Goal: Task Accomplishment & Management: Use online tool/utility

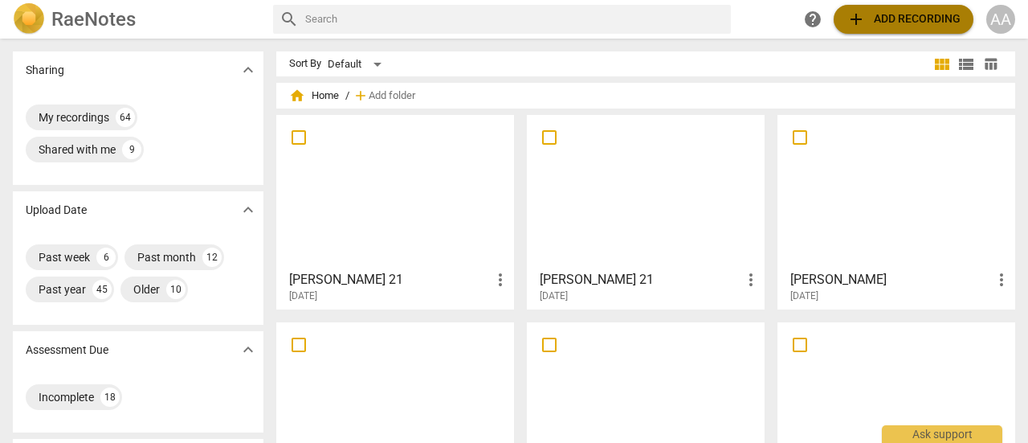
click at [909, 18] on span "add Add recording" at bounding box center [904, 19] width 114 height 19
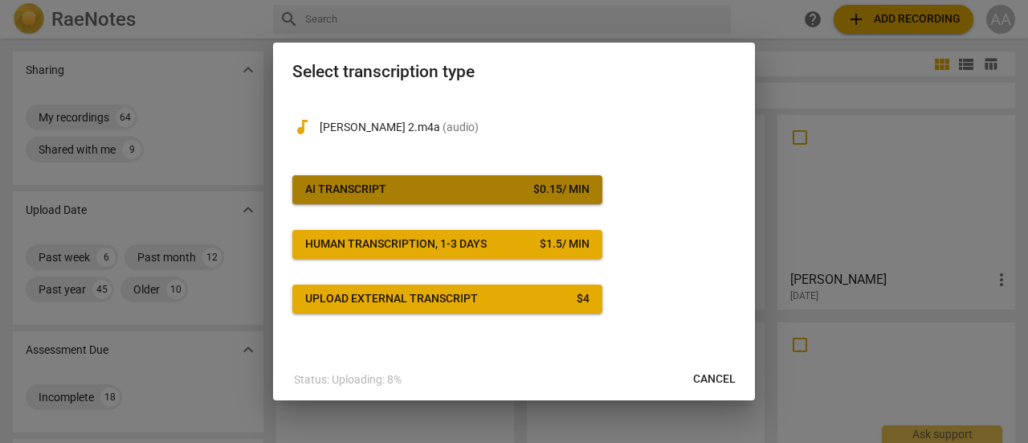
click at [398, 190] on span "AI Transcript $ 0.15 / min" at bounding box center [447, 190] width 284 height 16
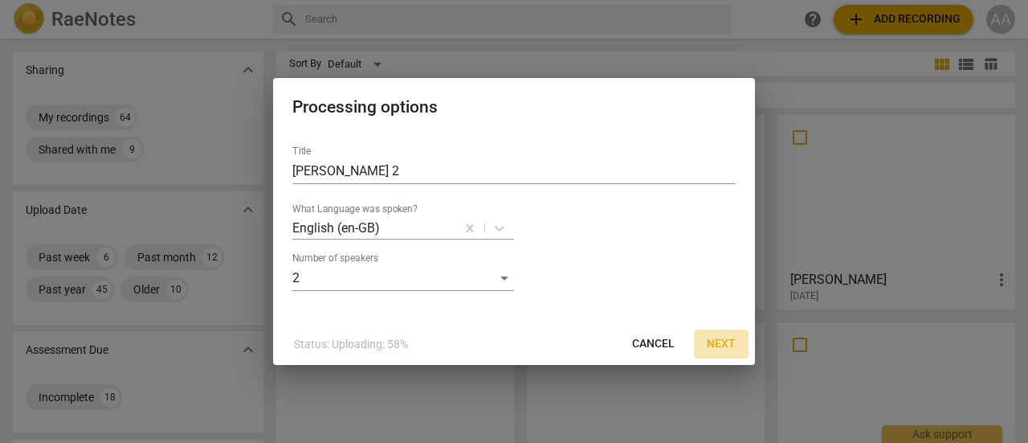
click at [721, 343] on span "Next" at bounding box center [721, 344] width 29 height 16
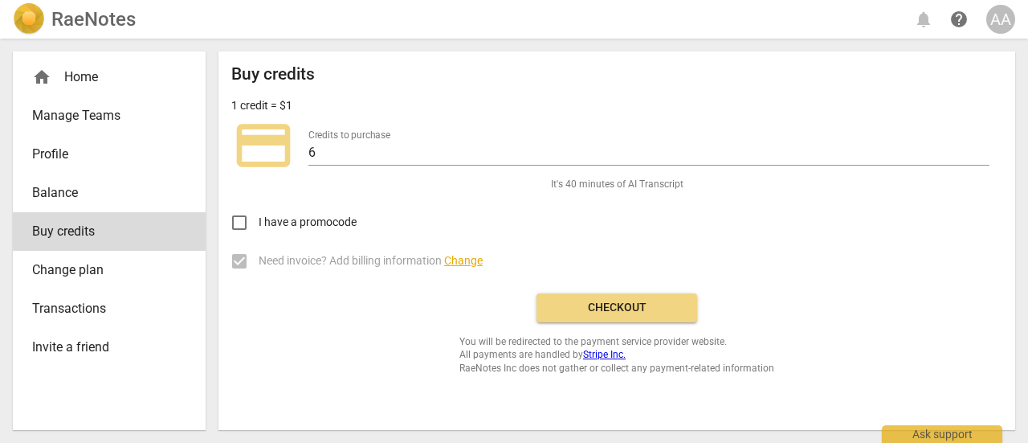
click at [643, 311] on span "Checkout" at bounding box center [616, 308] width 135 height 16
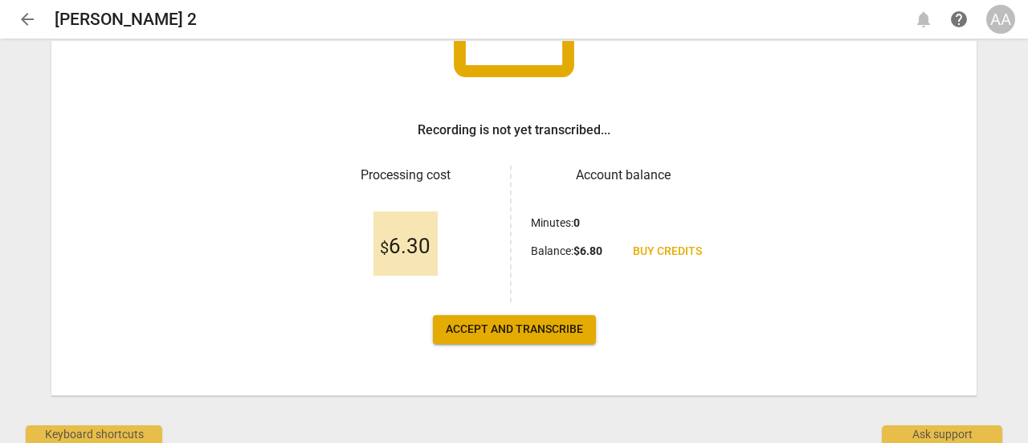
scroll to position [189, 0]
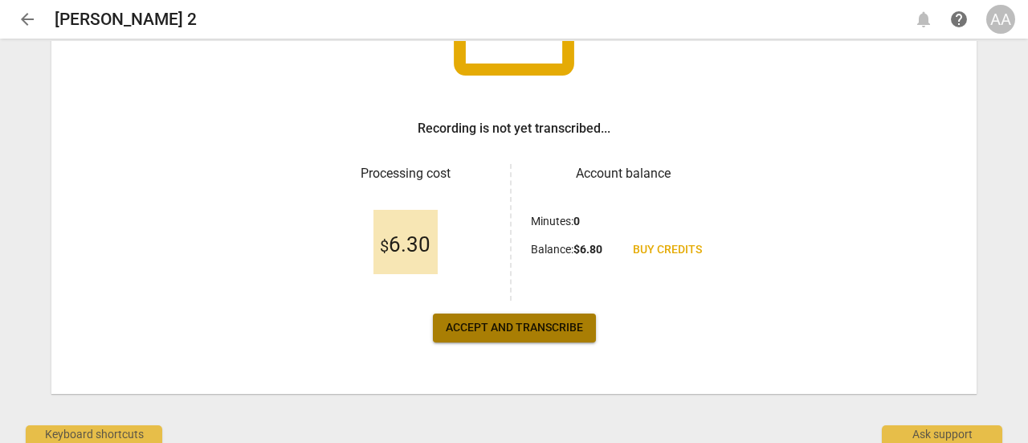
click at [540, 329] on span "Accept and transcribe" at bounding box center [514, 328] width 137 height 16
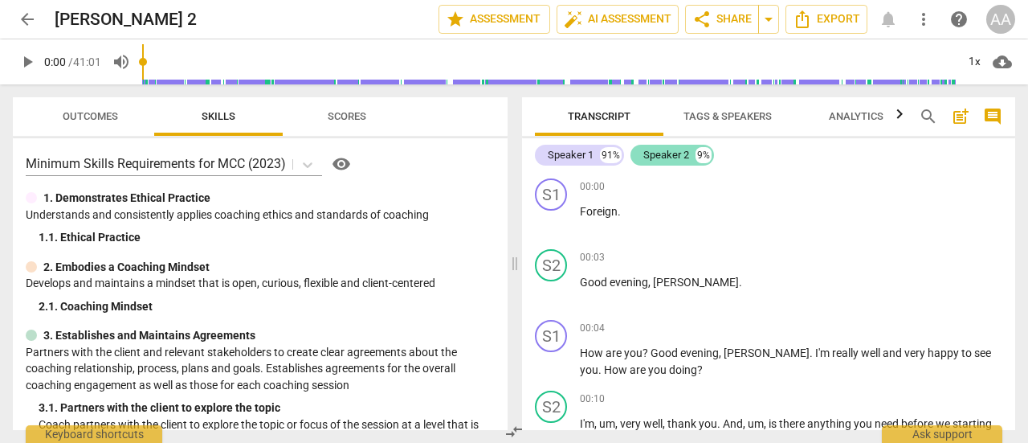
click at [667, 161] on div "Speaker 2" at bounding box center [666, 155] width 46 height 16
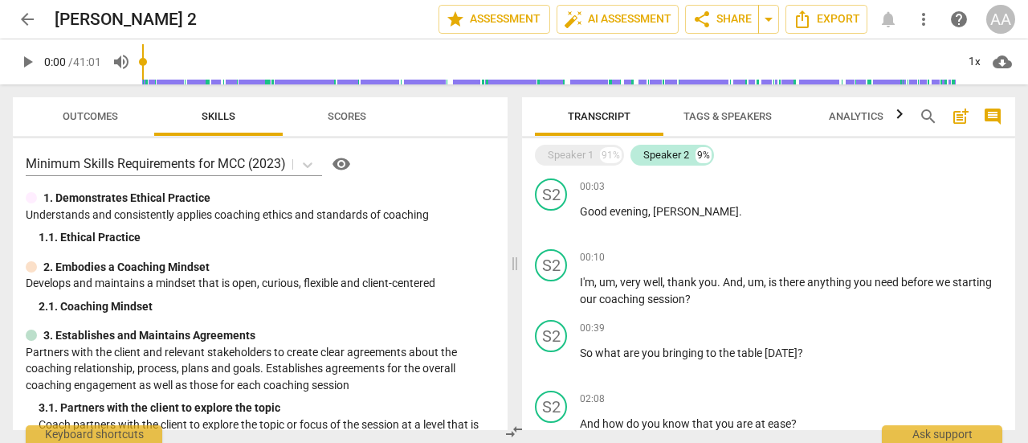
click at [855, 116] on span "Analytics" at bounding box center [856, 116] width 55 height 12
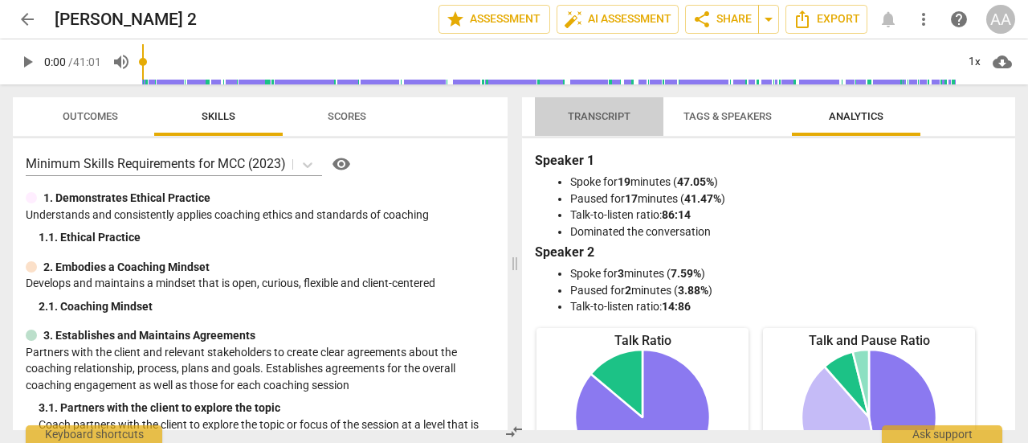
click at [623, 116] on span "Transcript" at bounding box center [599, 116] width 63 height 12
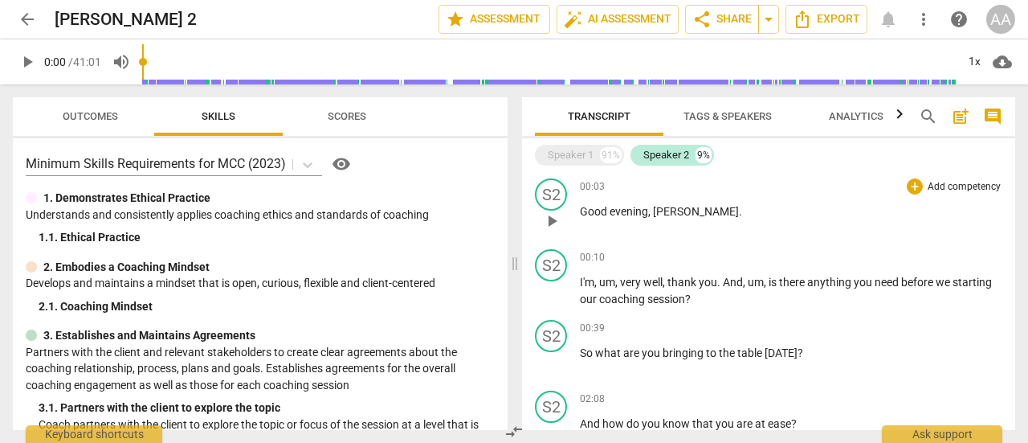
drag, startPoint x: 1014, startPoint y: 185, endPoint x: 709, endPoint y: 196, distance: 304.7
click at [709, 196] on div "00:03 + Add competency keyboard_arrow_right Good evening , Tracy ." at bounding box center [791, 207] width 423 height 58
click at [592, 158] on div "Speaker 1" at bounding box center [571, 155] width 46 height 16
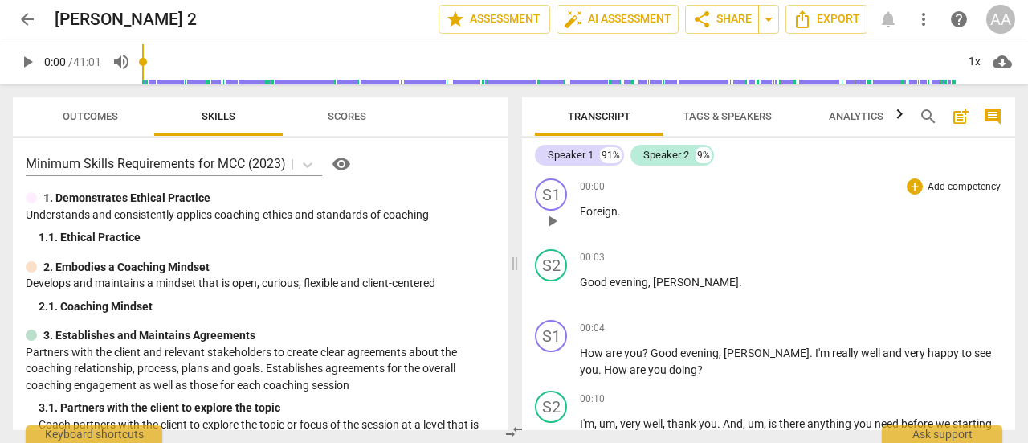
drag, startPoint x: 623, startPoint y: 210, endPoint x: 571, endPoint y: 210, distance: 52.2
drag, startPoint x: 571, startPoint y: 210, endPoint x: 874, endPoint y: 221, distance: 303.1
drag, startPoint x: 874, startPoint y: 221, endPoint x: 919, endPoint y: 224, distance: 45.1
click at [919, 224] on div "00:00 + Add competency keyboard_arrow_right Foreign ." at bounding box center [791, 207] width 423 height 58
click at [752, 120] on span "Tags & Speakers" at bounding box center [728, 116] width 88 height 12
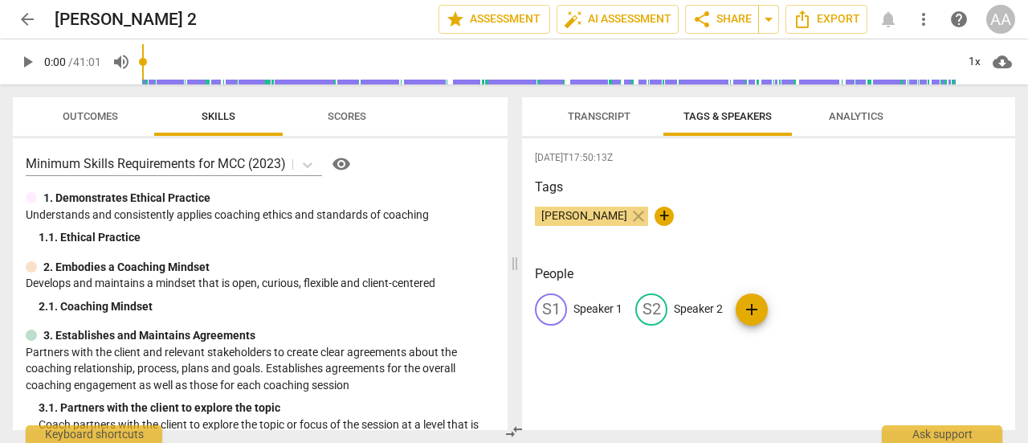
click at [620, 311] on p "Speaker 1" at bounding box center [598, 308] width 49 height 17
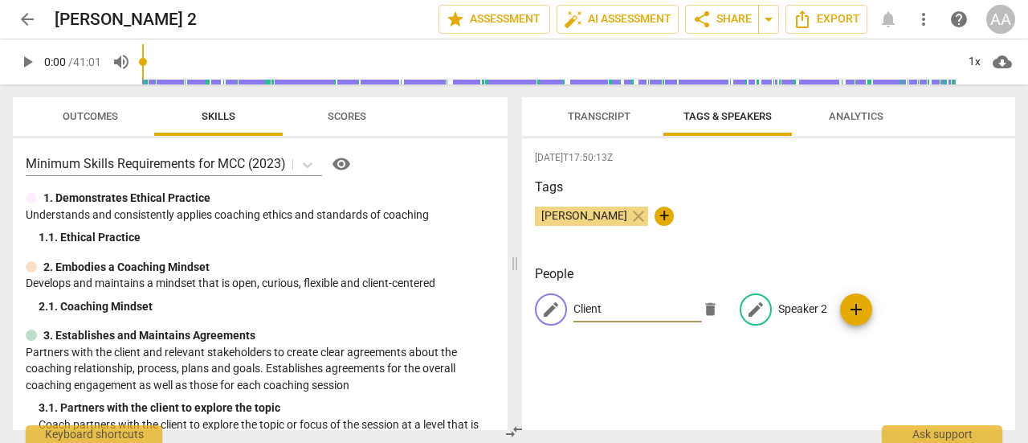
type input "Client"
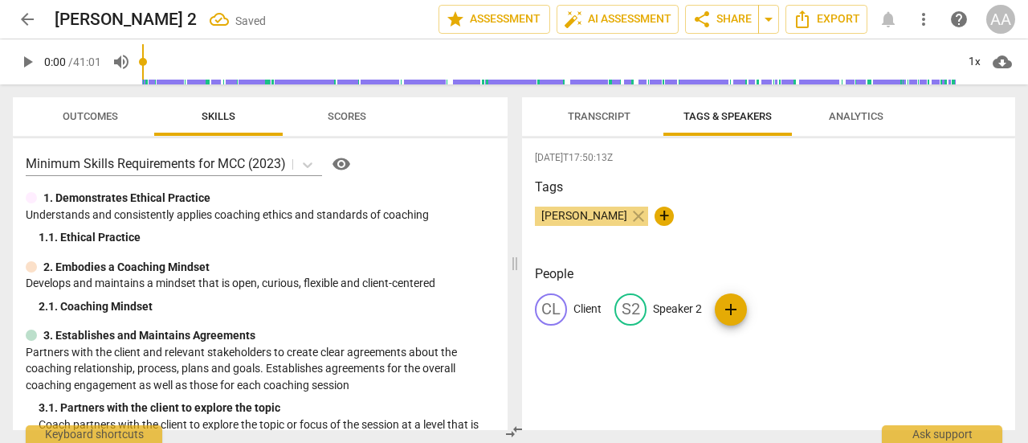
click at [810, 310] on div "CL Client S2 Speaker 2 add" at bounding box center [769, 315] width 468 height 45
click at [683, 310] on p "Speaker 2" at bounding box center [677, 308] width 49 height 17
type input "Coach"
click at [741, 348] on div "People CL Client edit Coach delete add" at bounding box center [769, 307] width 468 height 87
click at [611, 113] on span "Transcript" at bounding box center [599, 116] width 63 height 12
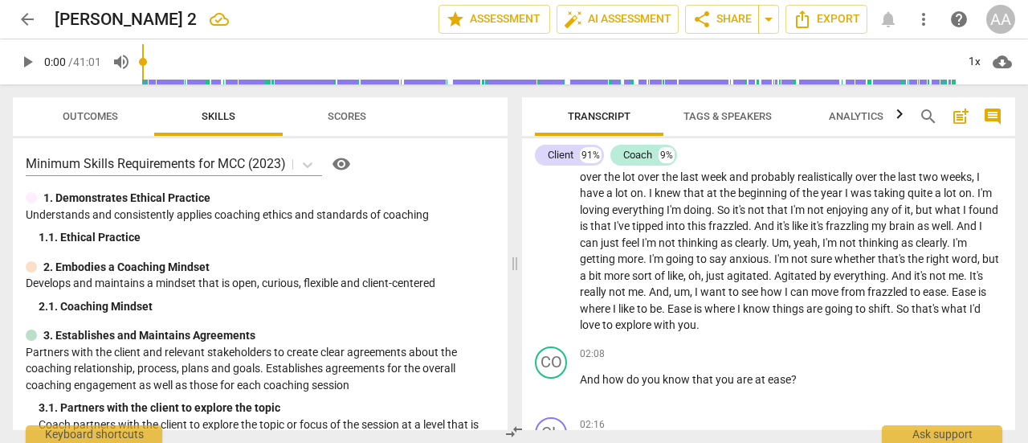
scroll to position [493, 0]
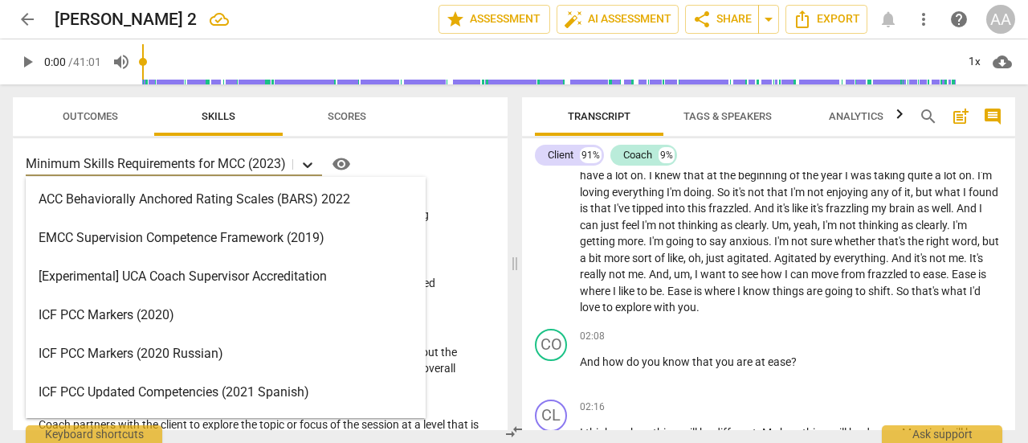
click at [309, 164] on icon at bounding box center [308, 165] width 16 height 16
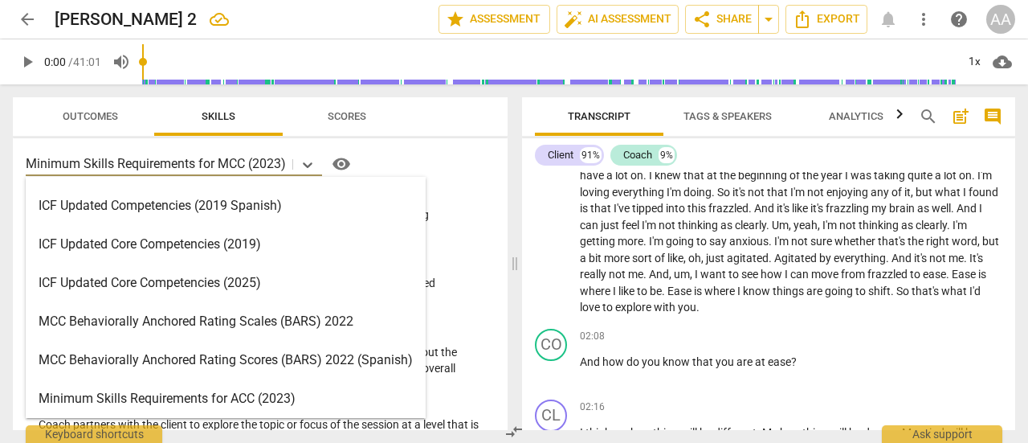
scroll to position [307, 0]
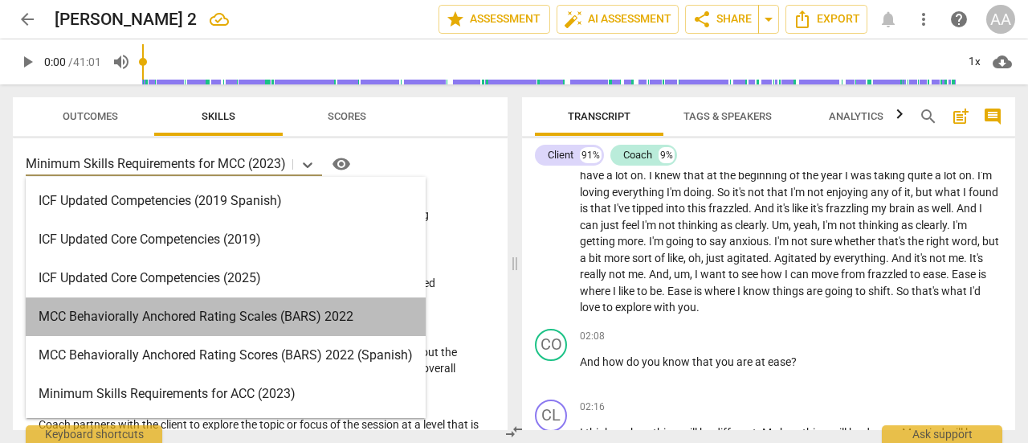
click at [293, 317] on div "MCC Behaviorally Anchored Rating Scales (BARS) 2022" at bounding box center [226, 316] width 400 height 39
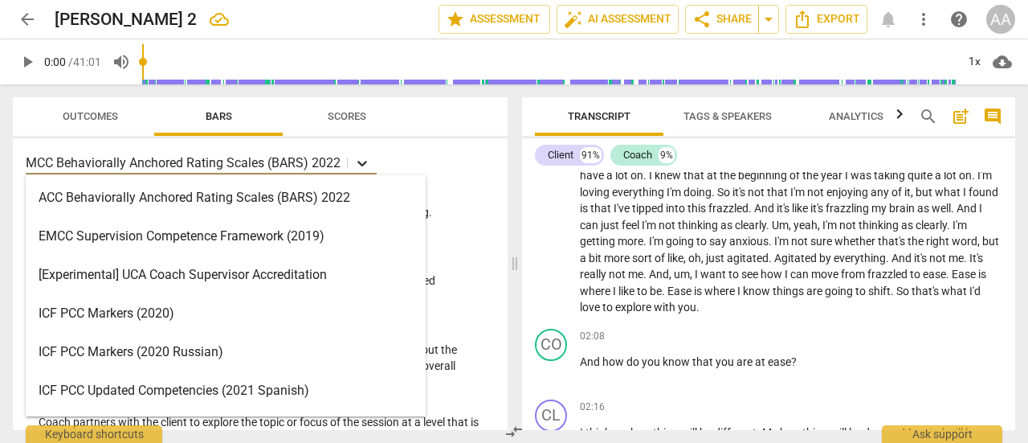
click at [357, 165] on icon at bounding box center [362, 163] width 16 height 16
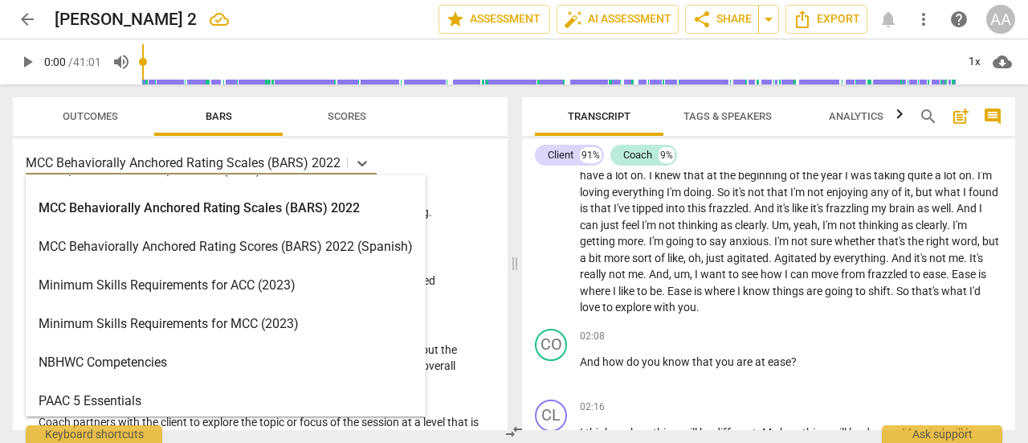
scroll to position [416, 0]
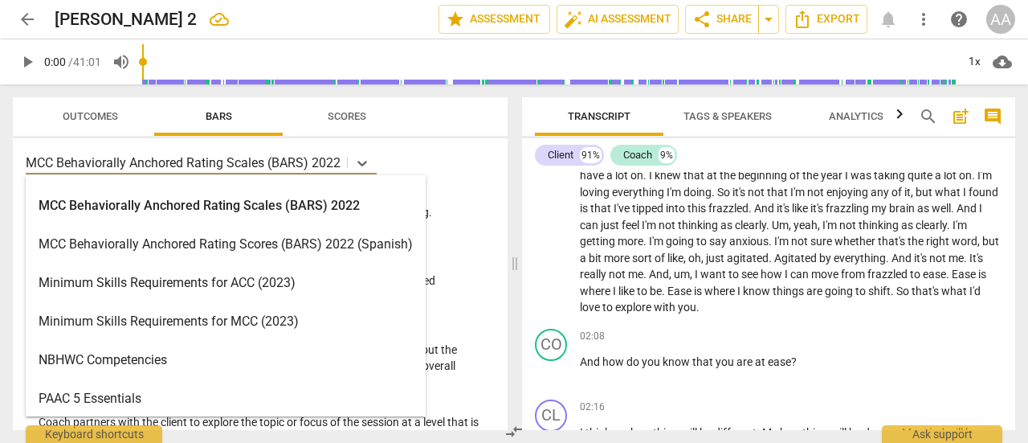
click at [238, 327] on div "Minimum Skills Requirements for MCC (2023)" at bounding box center [226, 321] width 400 height 39
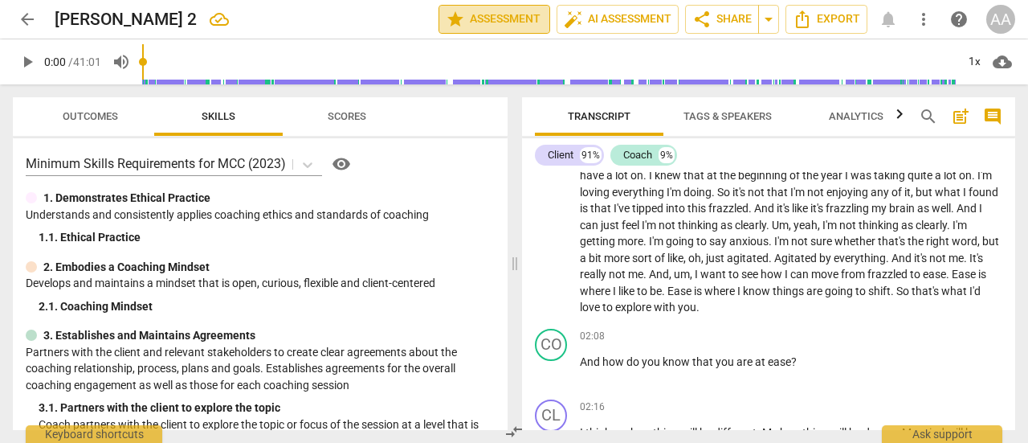
click at [510, 18] on span "star Assessment" at bounding box center [494, 19] width 97 height 19
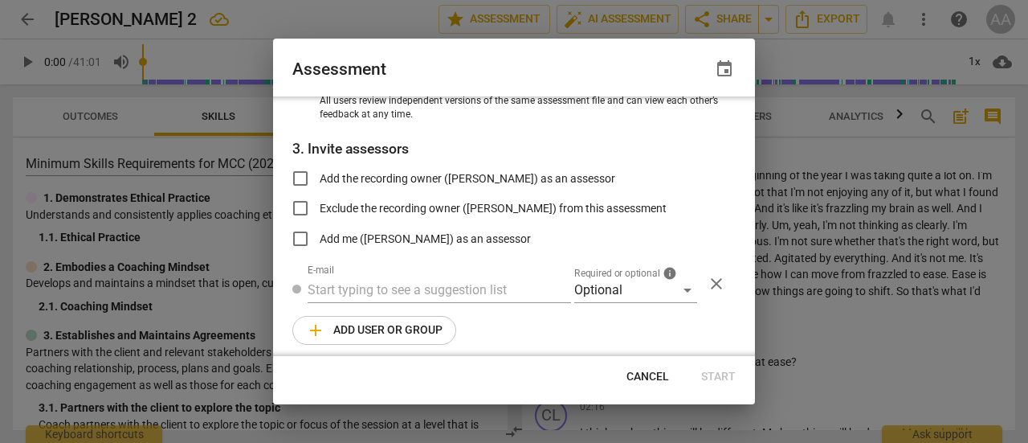
scroll to position [235, 0]
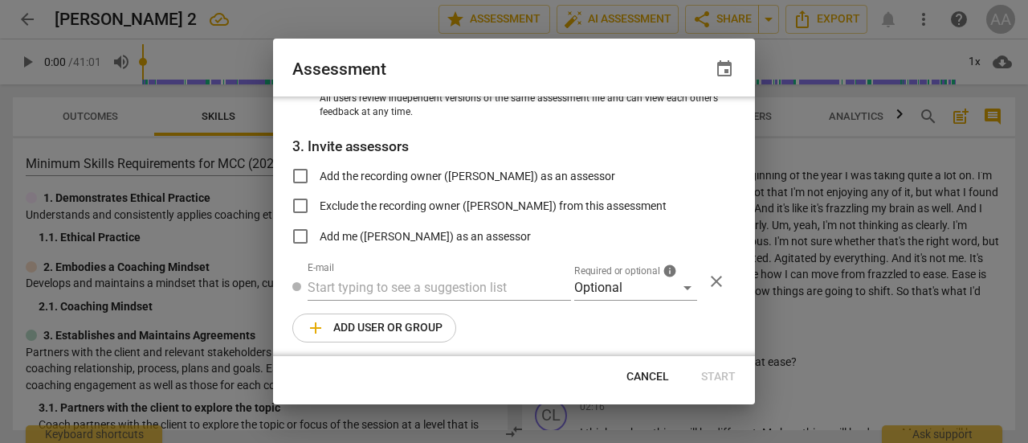
click at [651, 376] on span "Cancel" at bounding box center [648, 377] width 43 height 16
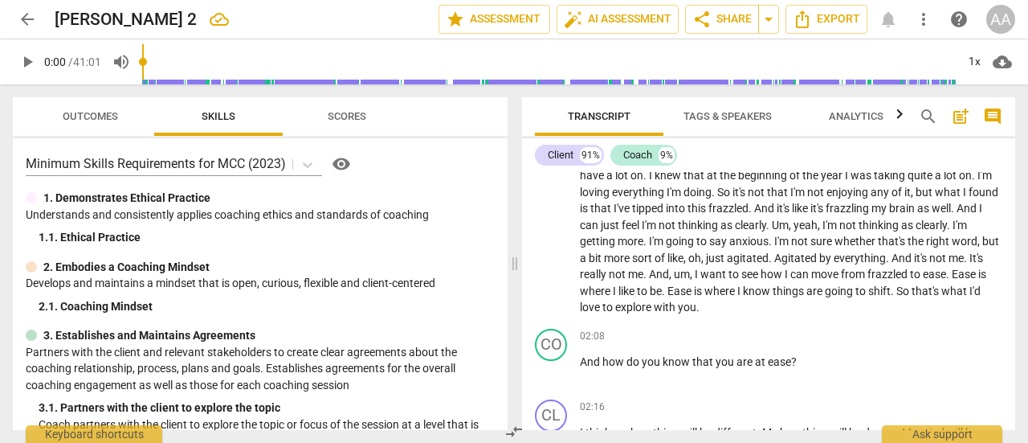
radio input "false"
click at [630, 18] on span "auto_fix_high AI Assessment" at bounding box center [618, 19] width 108 height 19
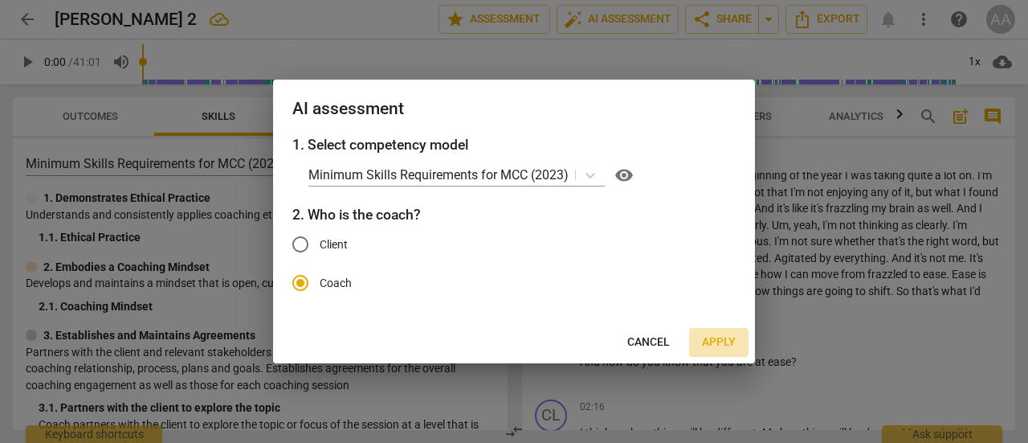
click at [726, 338] on span "Apply" at bounding box center [719, 342] width 34 height 16
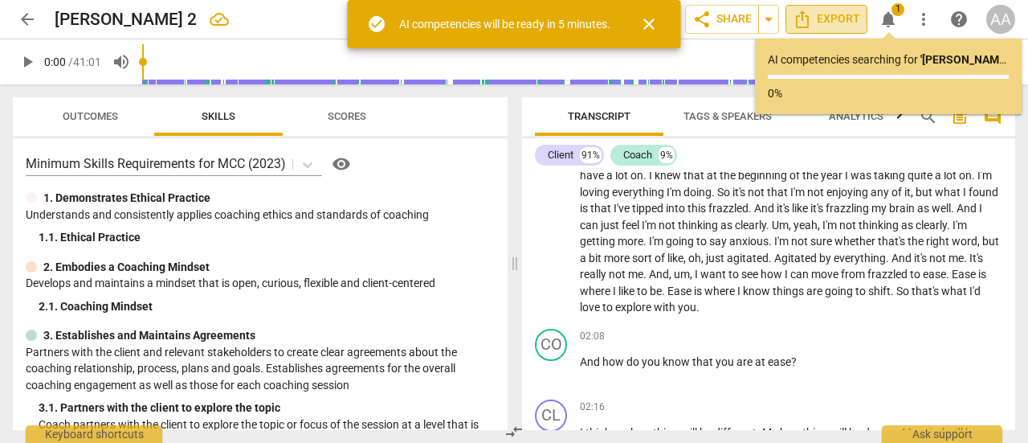
click at [832, 23] on span "Export" at bounding box center [826, 19] width 67 height 19
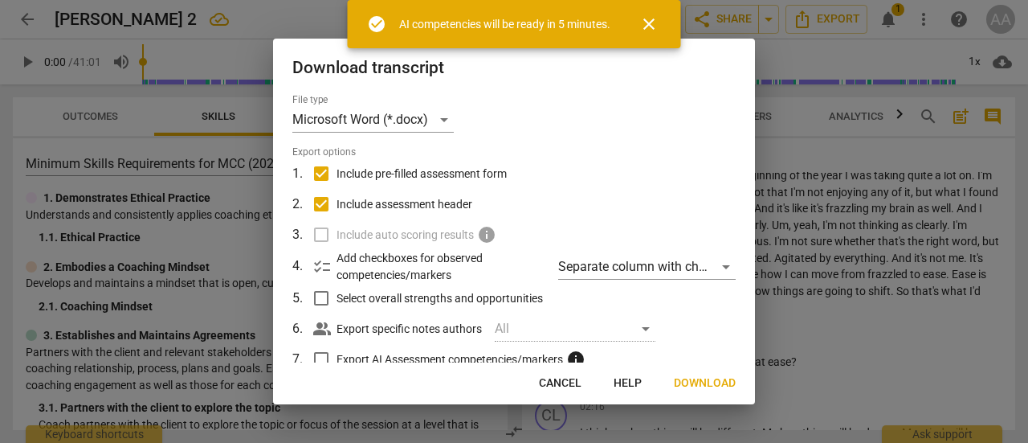
click at [686, 383] on span "Download" at bounding box center [705, 383] width 62 height 16
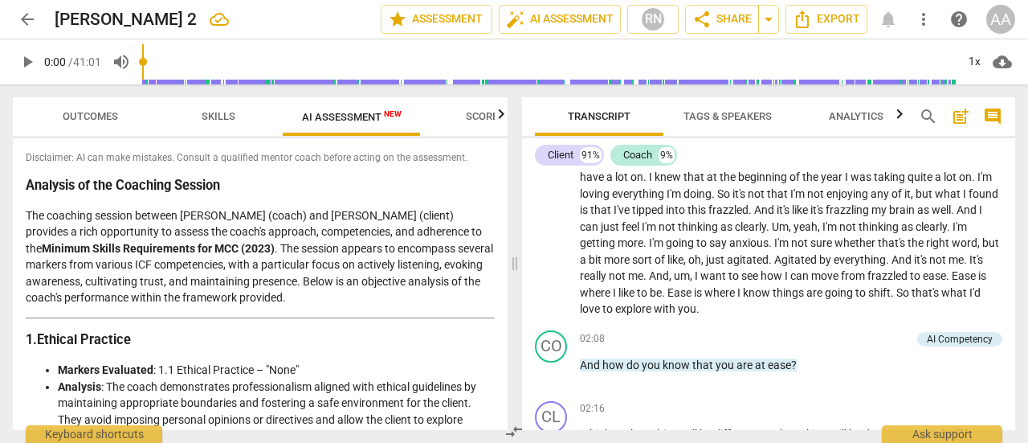
scroll to position [495, 0]
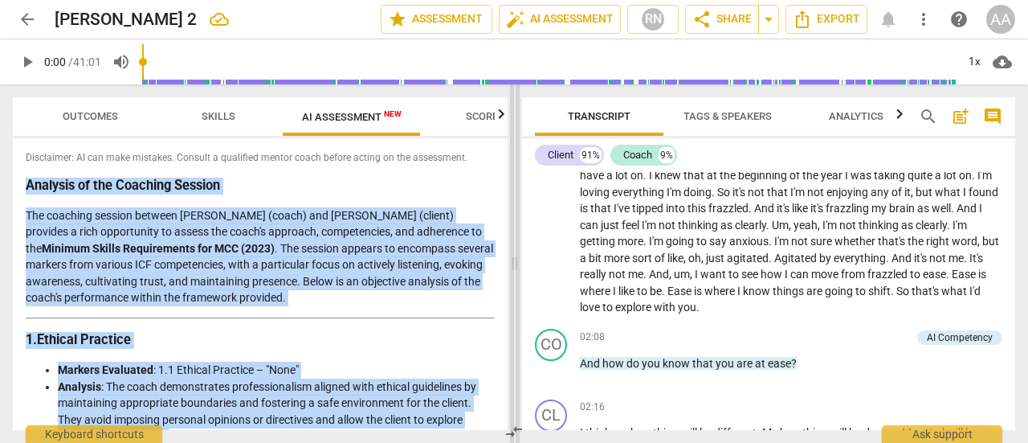
drag, startPoint x: 508, startPoint y: 157, endPoint x: 513, endPoint y: 188, distance: 31.7
click at [513, 188] on div "Outcomes Skills AI Assessment New Scores Disclaimer: AI can make mistakes. Cons…" at bounding box center [514, 263] width 1028 height 358
click at [432, 317] on hr at bounding box center [260, 318] width 469 height 2
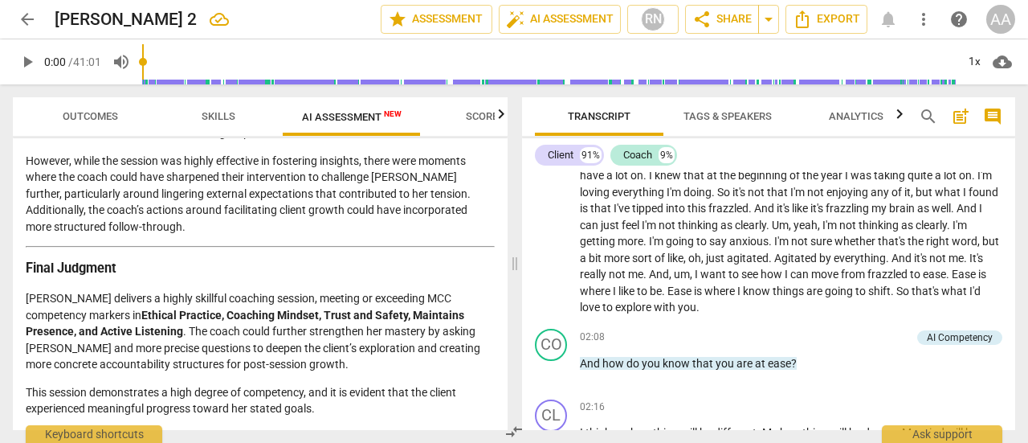
scroll to position [2537, 0]
click at [24, 22] on span "arrow_back" at bounding box center [27, 19] width 19 height 19
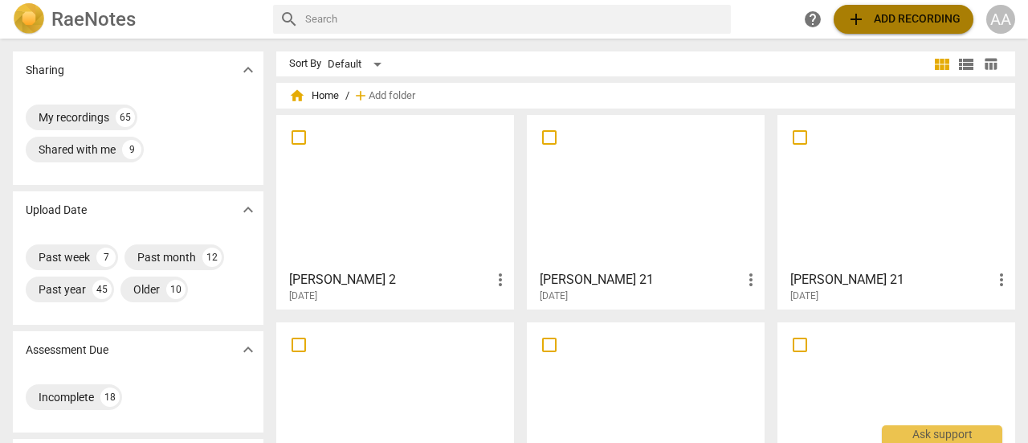
click at [920, 25] on span "add Add recording" at bounding box center [904, 19] width 114 height 19
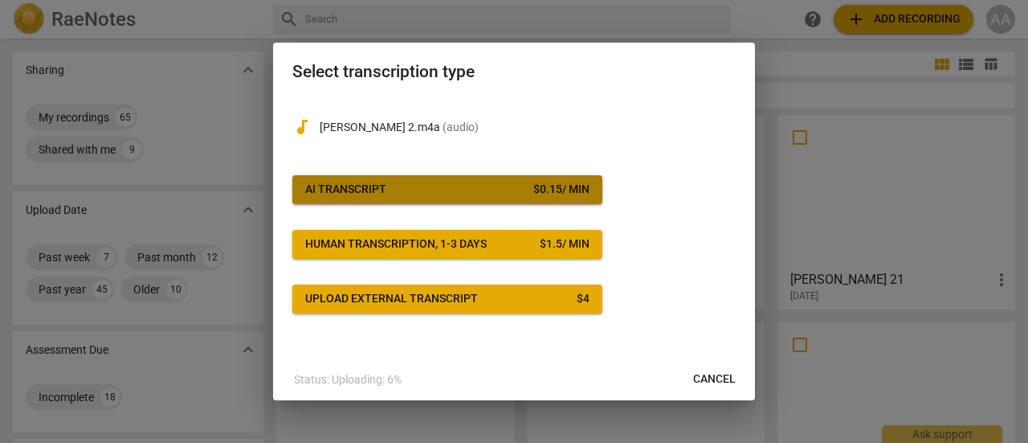
click at [424, 202] on button "AI Transcript $ 0.15 / min" at bounding box center [447, 189] width 310 height 29
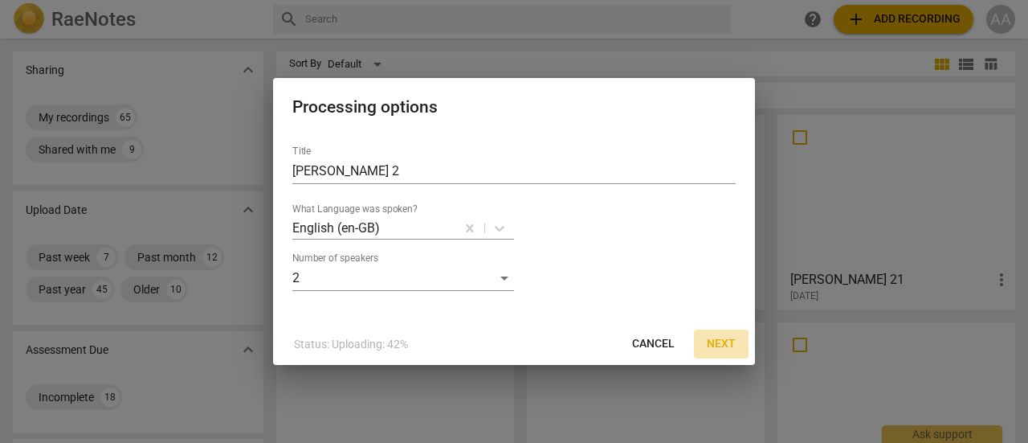
click at [721, 345] on span "Next" at bounding box center [721, 344] width 29 height 16
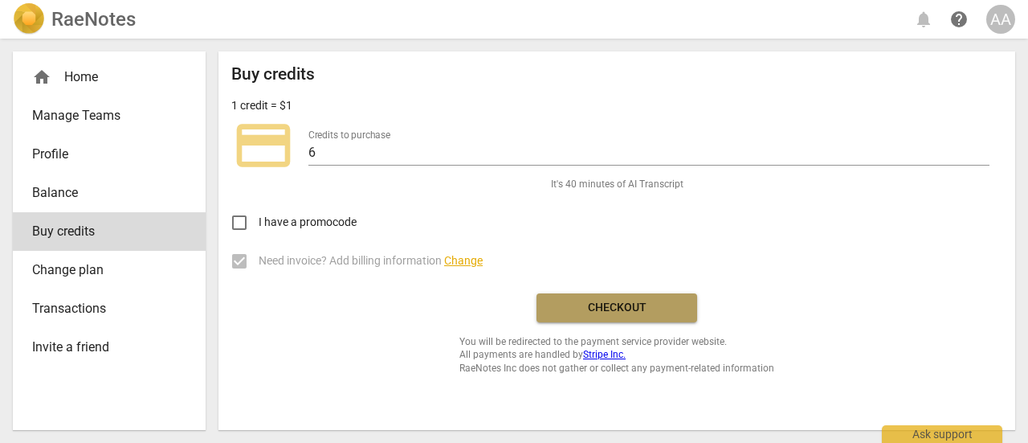
click at [627, 311] on span "Checkout" at bounding box center [616, 308] width 135 height 16
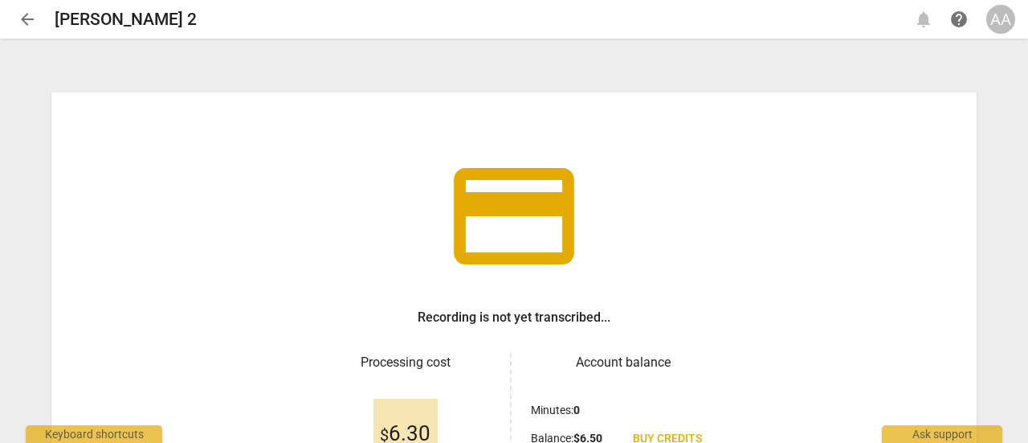
drag, startPoint x: 1022, startPoint y: 106, endPoint x: 1027, endPoint y: 232, distance: 126.2
click at [1027, 232] on div "credit_card Recording is not yet transcribed... Processing cost $ 6.30 Account …" at bounding box center [514, 242] width 1028 height 402
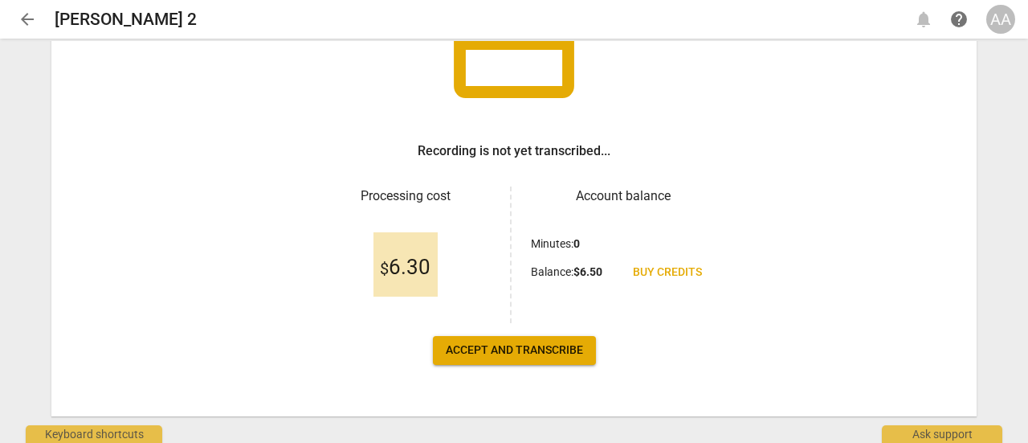
scroll to position [168, 0]
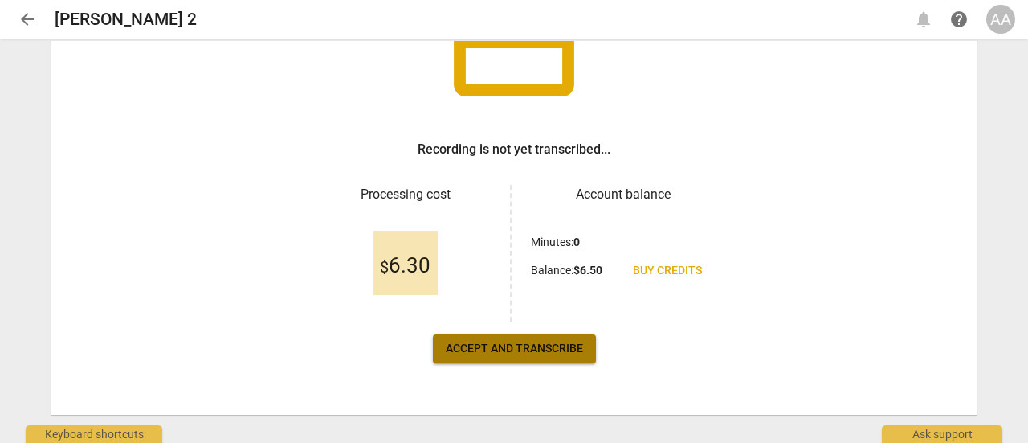
click at [541, 349] on span "Accept and transcribe" at bounding box center [514, 349] width 137 height 16
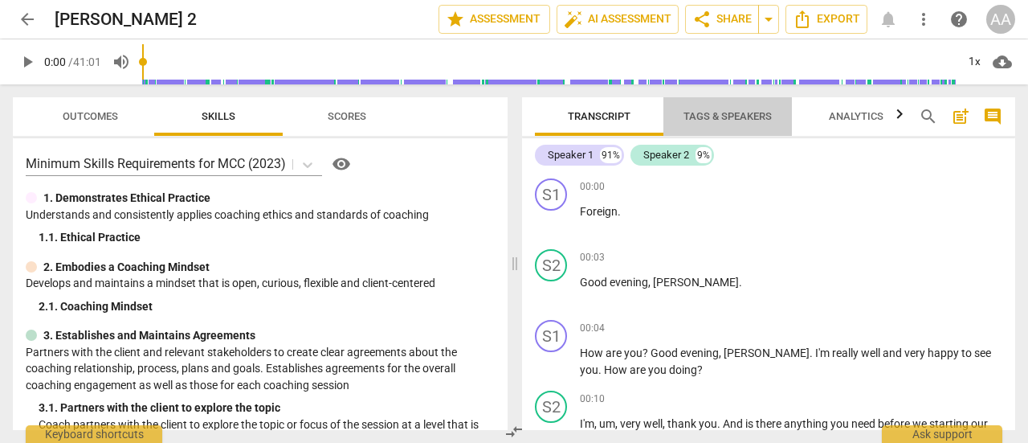
click at [736, 119] on span "Tags & Speakers" at bounding box center [728, 116] width 88 height 12
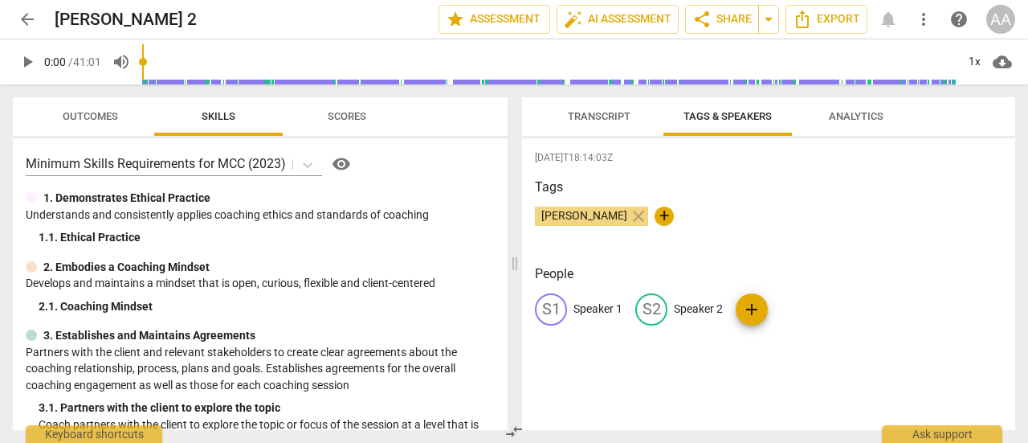
click at [609, 299] on div "S1 Speaker 1" at bounding box center [579, 309] width 88 height 32
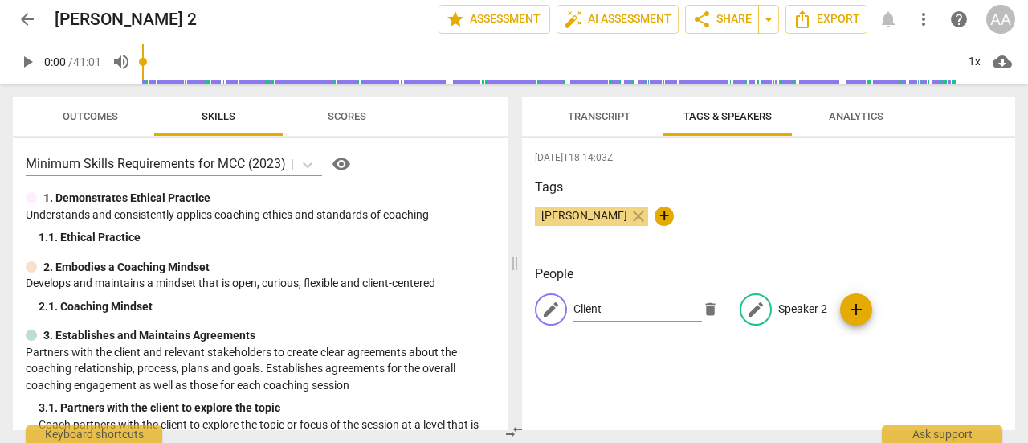
type input "Client"
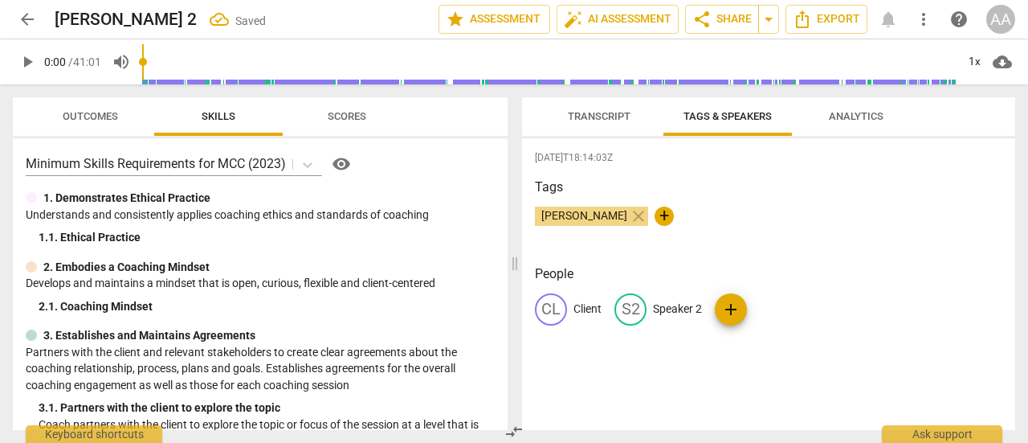
click at [786, 312] on div "CL Client S2 Speaker 2 add" at bounding box center [769, 315] width 468 height 45
click at [694, 304] on p "Speaker 2" at bounding box center [677, 308] width 49 height 17
type input "Coach"
click at [697, 357] on div "2025-09-11T18:14:03Z Tags Angelica Adamski close + People CL Client edit Coach …" at bounding box center [768, 284] width 493 height 292
click at [309, 164] on icon at bounding box center [308, 165] width 16 height 16
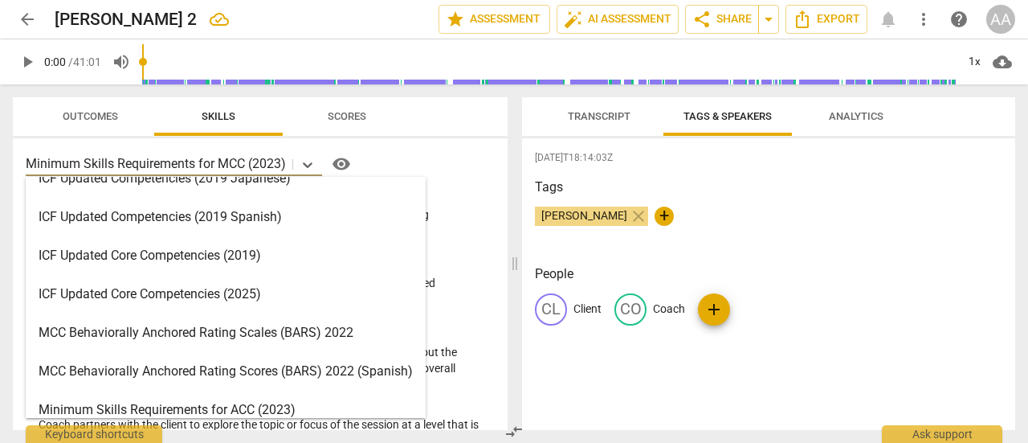
scroll to position [320, 0]
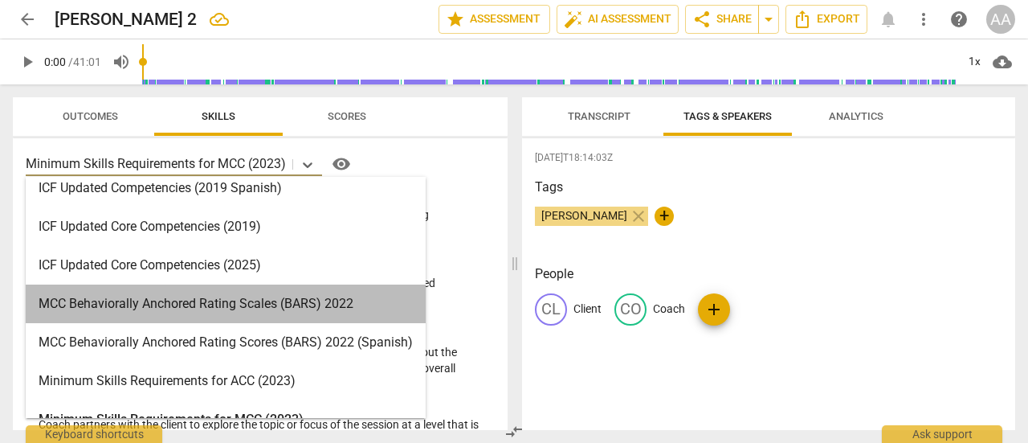
click at [317, 301] on div "MCC Behaviorally Anchored Rating Scales (BARS) 2022" at bounding box center [226, 303] width 400 height 39
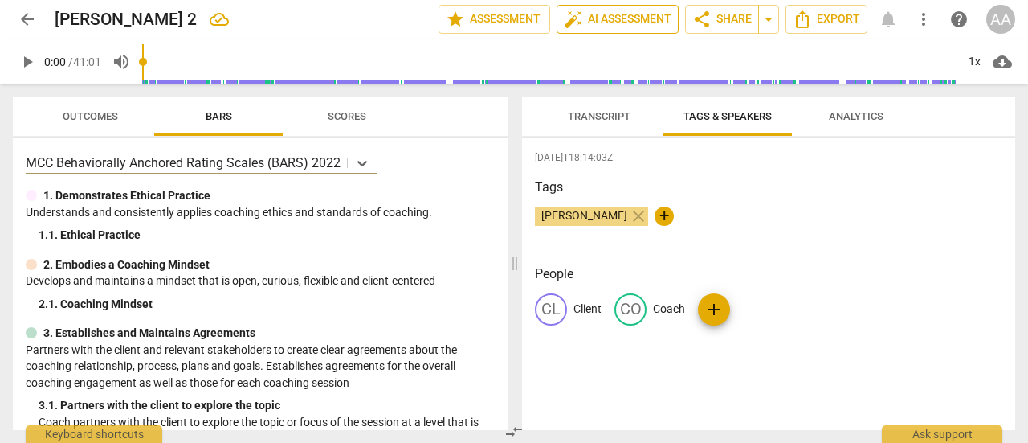
click at [618, 22] on span "auto_fix_high AI Assessment" at bounding box center [618, 19] width 108 height 19
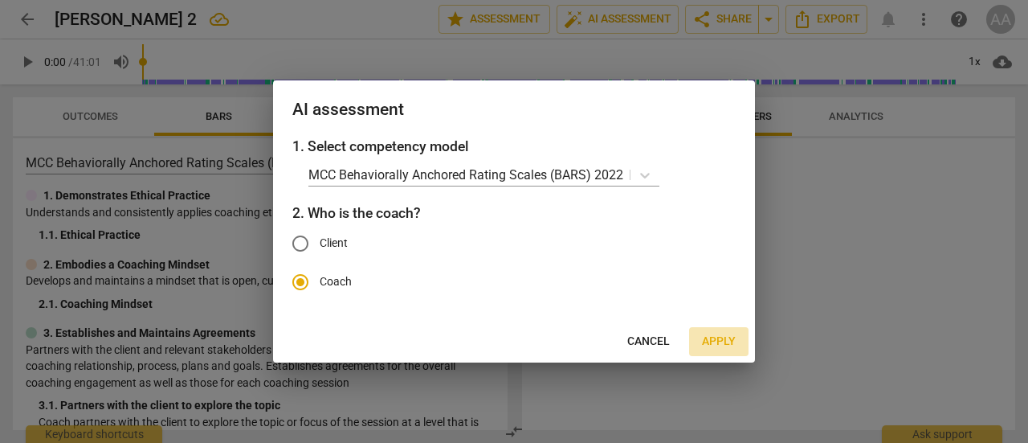
click at [719, 341] on span "Apply" at bounding box center [719, 341] width 34 height 16
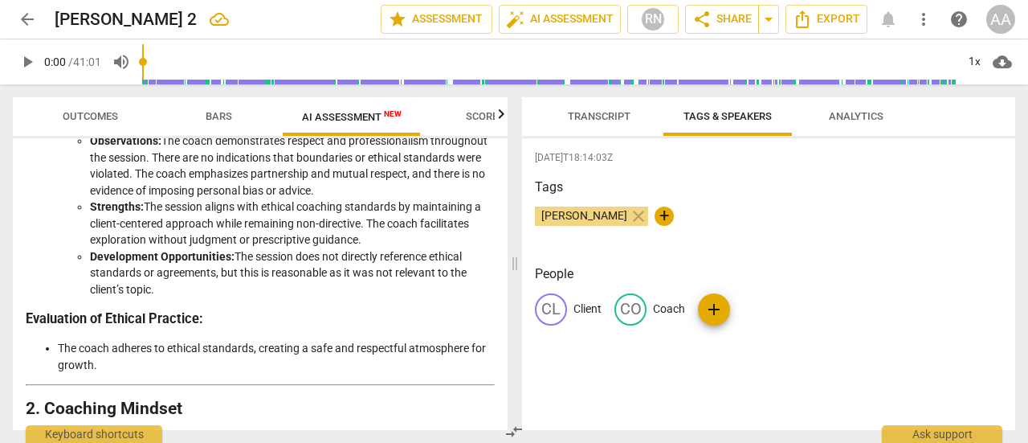
scroll to position [0, 0]
